Goal: Task Accomplishment & Management: Use online tool/utility

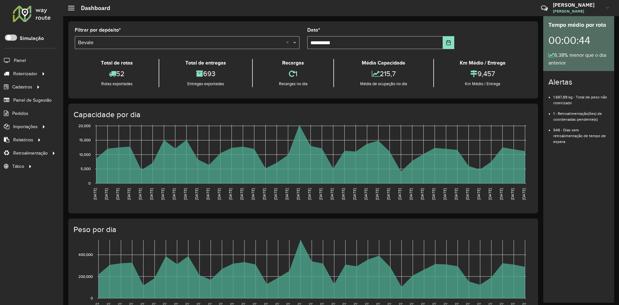
click at [26, 13] on div at bounding box center [31, 13] width 39 height 17
click at [87, 151] on span "Coordenadas" at bounding box center [87, 153] width 28 height 7
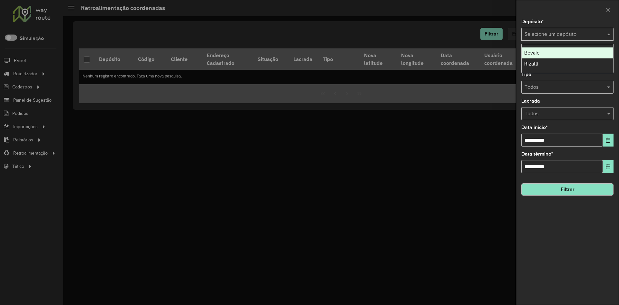
click at [545, 39] on div "Selecione um depósito" at bounding box center [567, 34] width 92 height 13
click at [538, 56] on div "Bevale" at bounding box center [568, 52] width 92 height 11
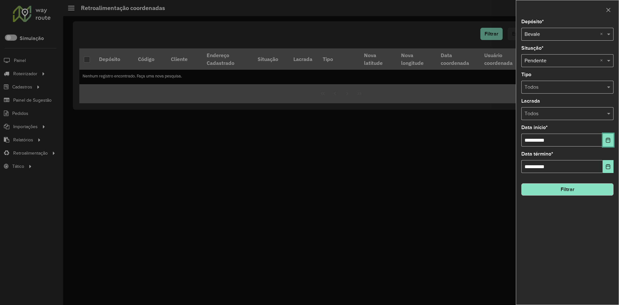
click at [608, 143] on button "Choose Date" at bounding box center [608, 139] width 11 height 13
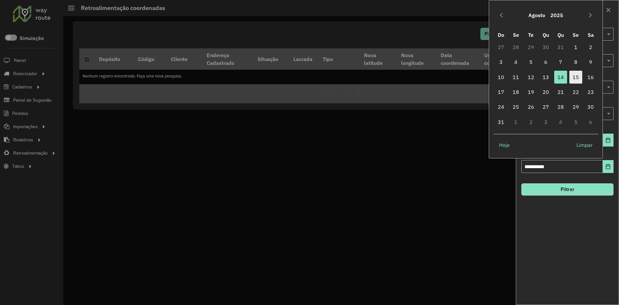
click at [574, 77] on span "15" at bounding box center [575, 77] width 13 height 13
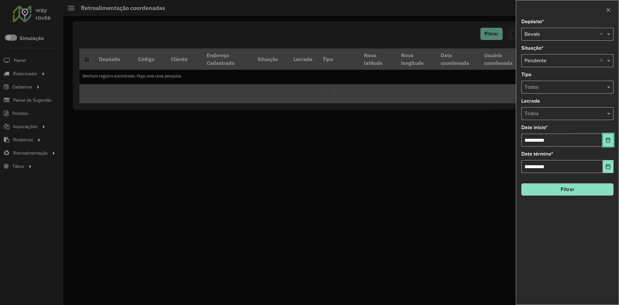
click at [607, 138] on icon "Choose Date" at bounding box center [608, 139] width 5 height 5
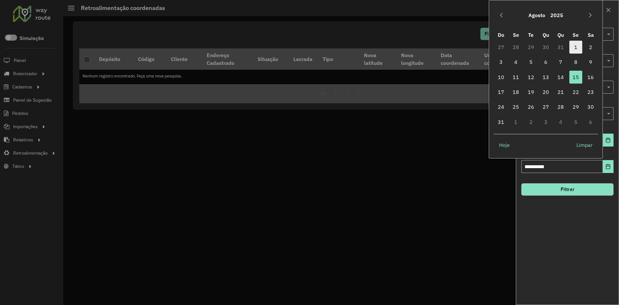
click at [572, 46] on span "1" at bounding box center [575, 47] width 13 height 13
type input "**********"
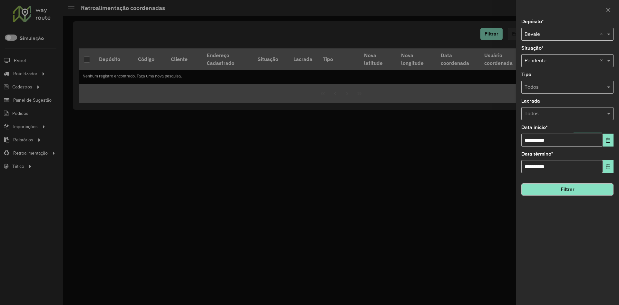
click at [568, 189] on button "Filtrar" at bounding box center [567, 189] width 92 height 12
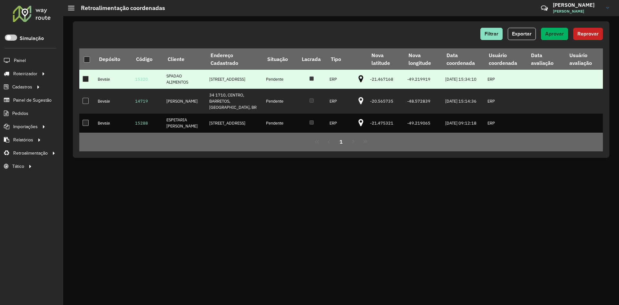
click at [359, 83] on icon at bounding box center [361, 79] width 5 height 8
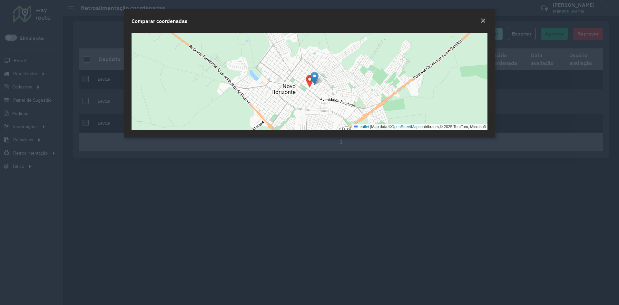
click at [486, 22] on button "Close" at bounding box center [483, 21] width 9 height 8
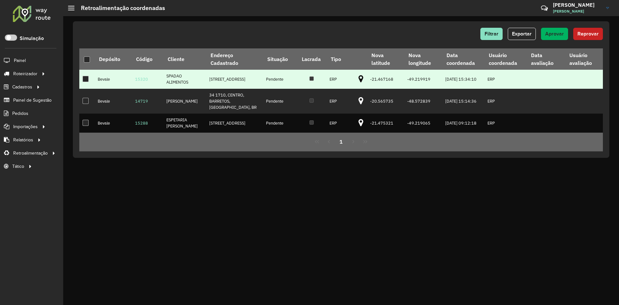
drag, startPoint x: 86, startPoint y: 81, endPoint x: 195, endPoint y: 82, distance: 108.7
click at [86, 81] on div at bounding box center [86, 79] width 6 height 6
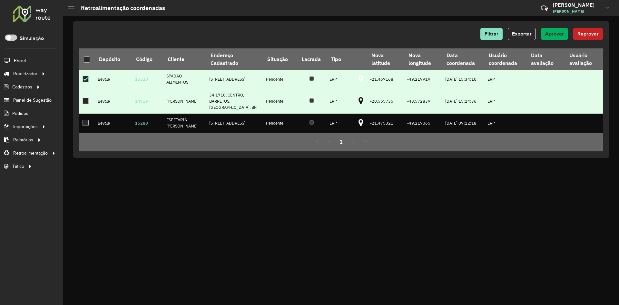
click at [359, 105] on icon at bounding box center [361, 101] width 5 height 8
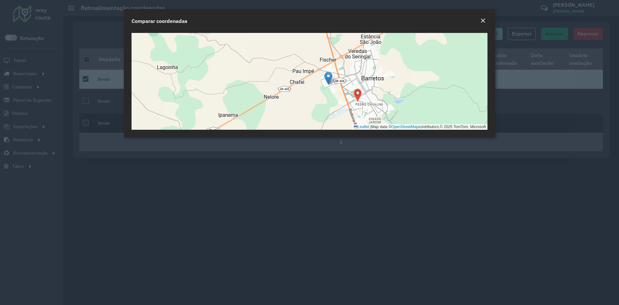
click at [481, 20] on em "Close" at bounding box center [482, 20] width 5 height 5
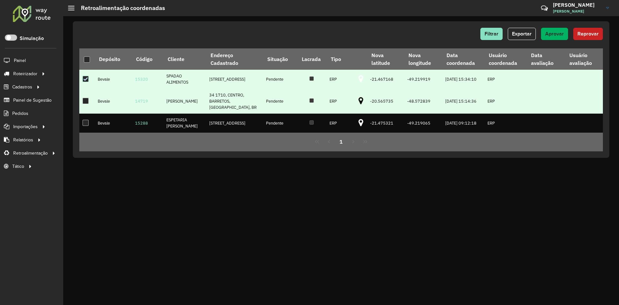
click at [84, 104] on div at bounding box center [86, 101] width 6 height 6
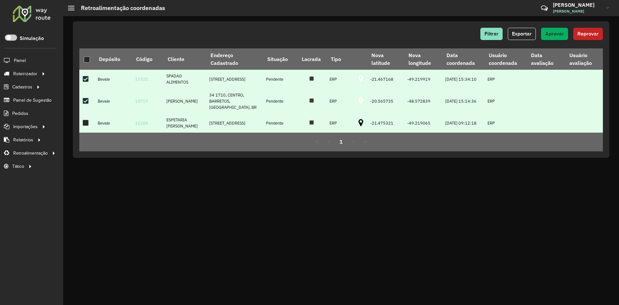
click at [359, 127] on icon at bounding box center [361, 123] width 5 height 8
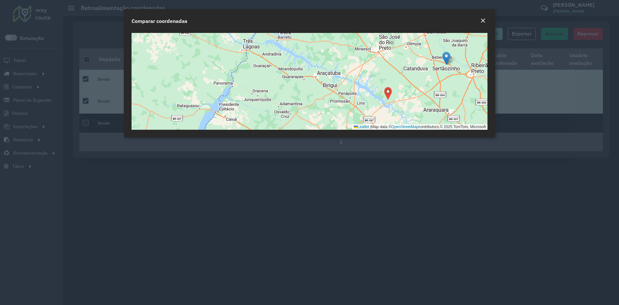
click at [487, 21] on button "Close" at bounding box center [483, 21] width 9 height 8
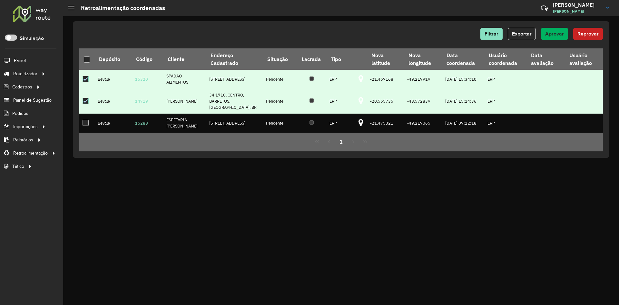
click at [482, 23] on div "Filtrar Exportar Aprovar Reprovar Depósito Código Cliente Endereço Cadastrado S…" at bounding box center [341, 89] width 537 height 136
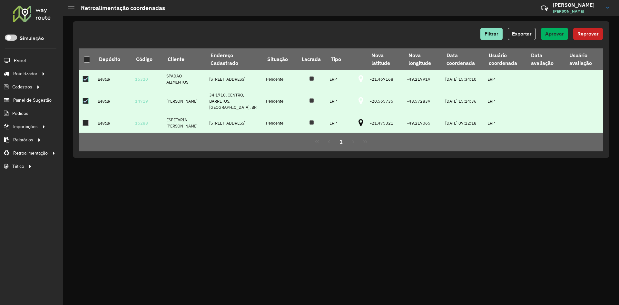
click at [90, 128] on td at bounding box center [86, 123] width 15 height 19
click at [87, 126] on div at bounding box center [86, 123] width 6 height 6
click at [551, 36] on span "Aprovar" at bounding box center [554, 33] width 19 height 5
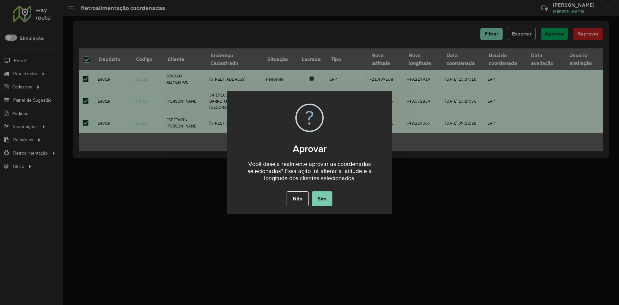
click at [327, 202] on button "Sim" at bounding box center [322, 198] width 21 height 15
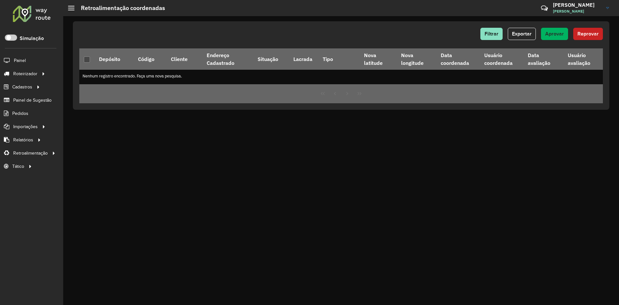
click at [15, 13] on div at bounding box center [31, 13] width 39 height 17
